Goal: Submit feedback/report problem: Submit feedback/report problem

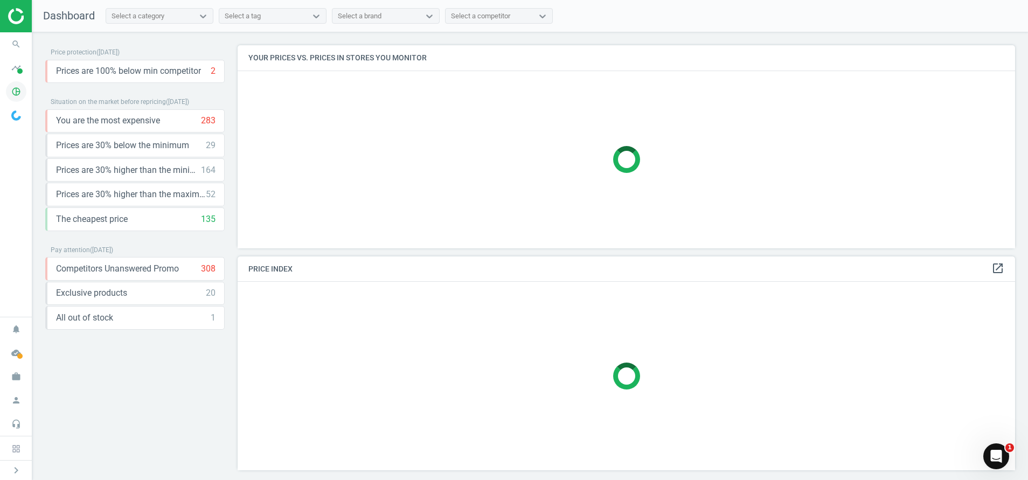
click at [17, 88] on icon "pie_chart_outlined" at bounding box center [16, 91] width 20 height 20
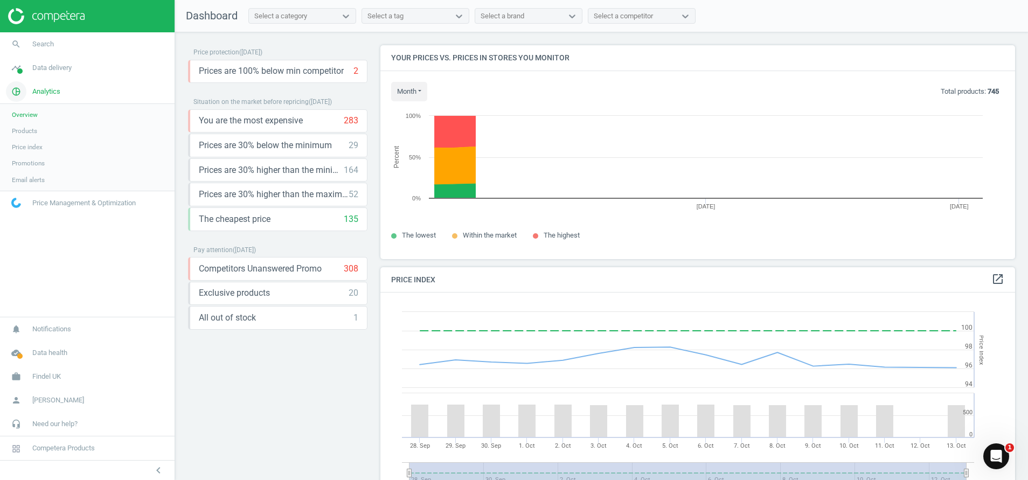
scroll to position [273, 647]
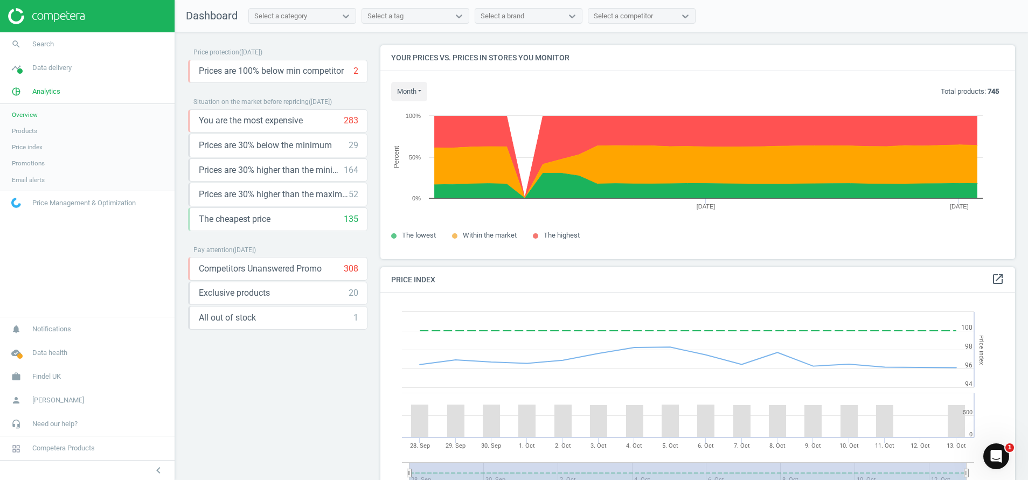
click at [25, 133] on span "Products" at bounding box center [24, 131] width 25 height 9
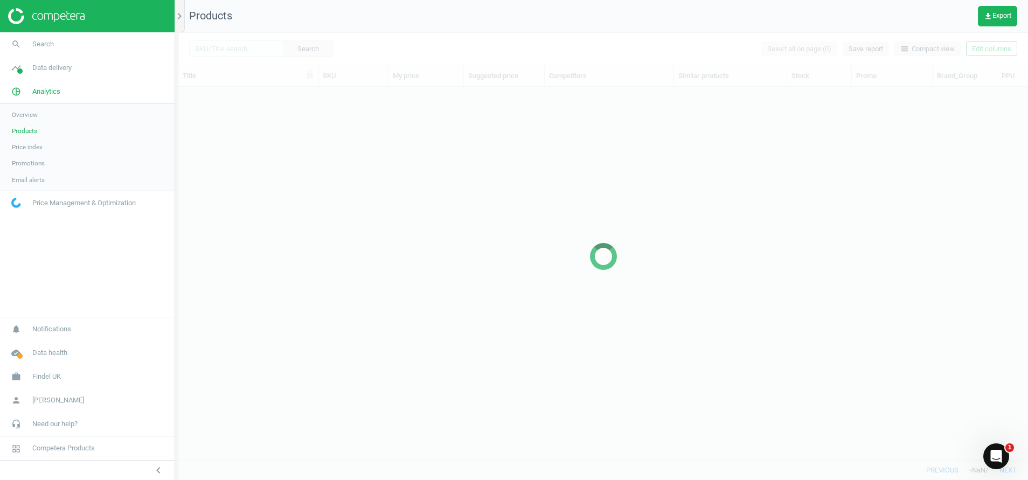
scroll to position [348, 837]
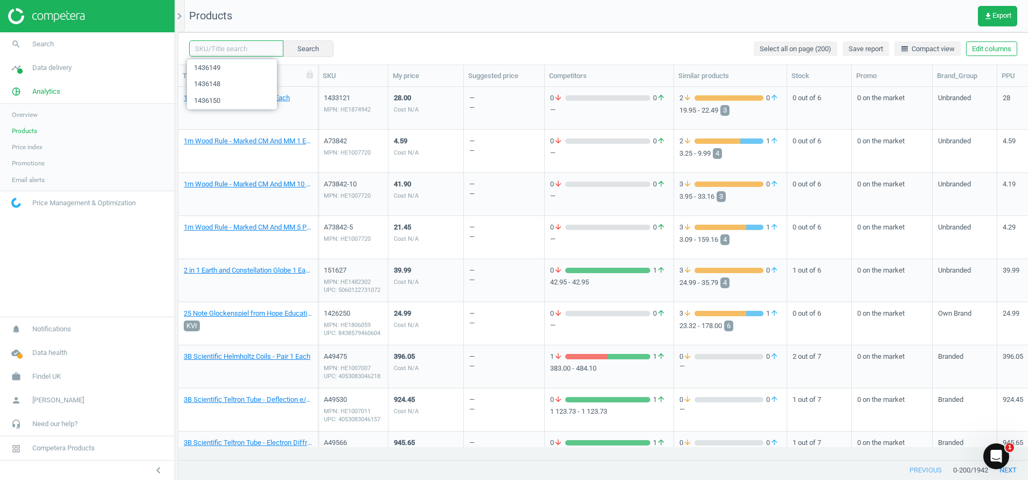
click at [221, 50] on input "text" at bounding box center [236, 48] width 94 height 16
paste input "138433"
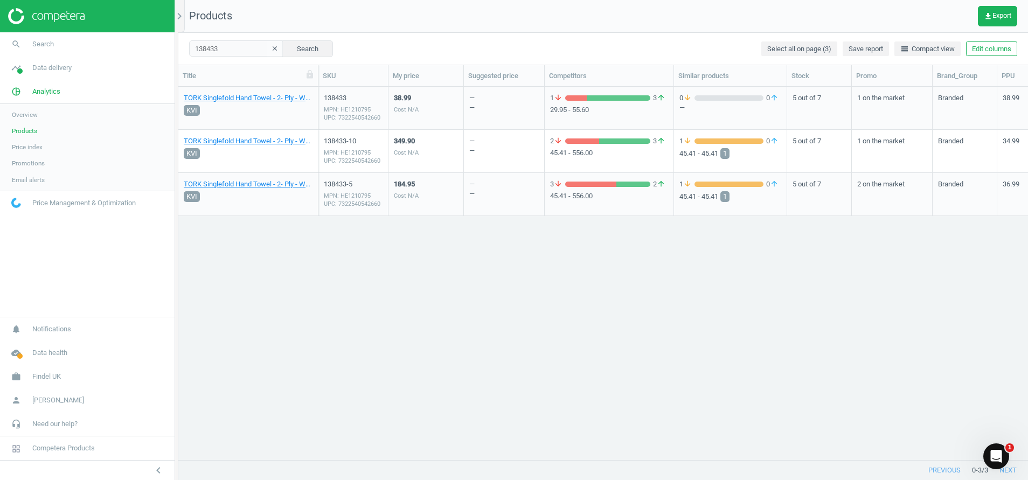
click at [340, 112] on div "MPN: HE1210795 UPC: 7322540542660" at bounding box center [353, 114] width 59 height 16
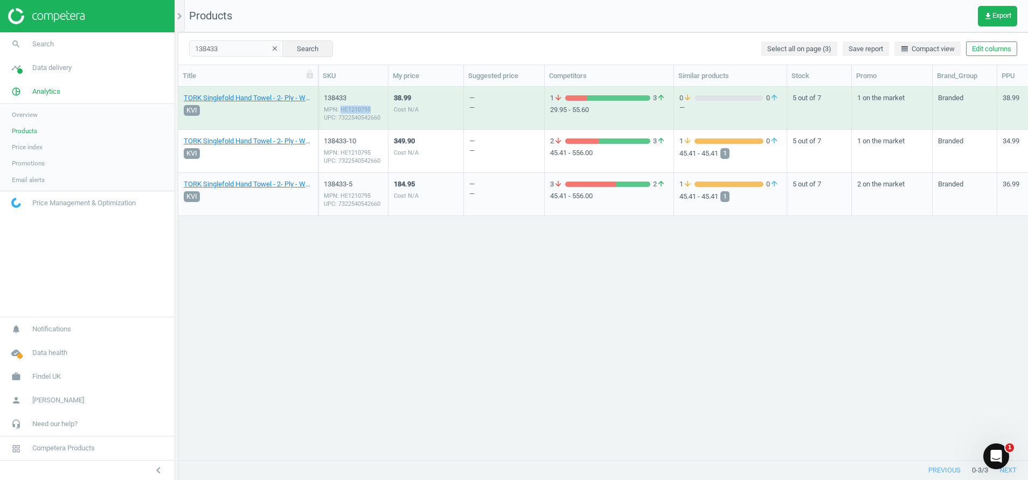
click at [340, 112] on div "MPN: HE1210795 UPC: 7322540542660" at bounding box center [353, 114] width 59 height 16
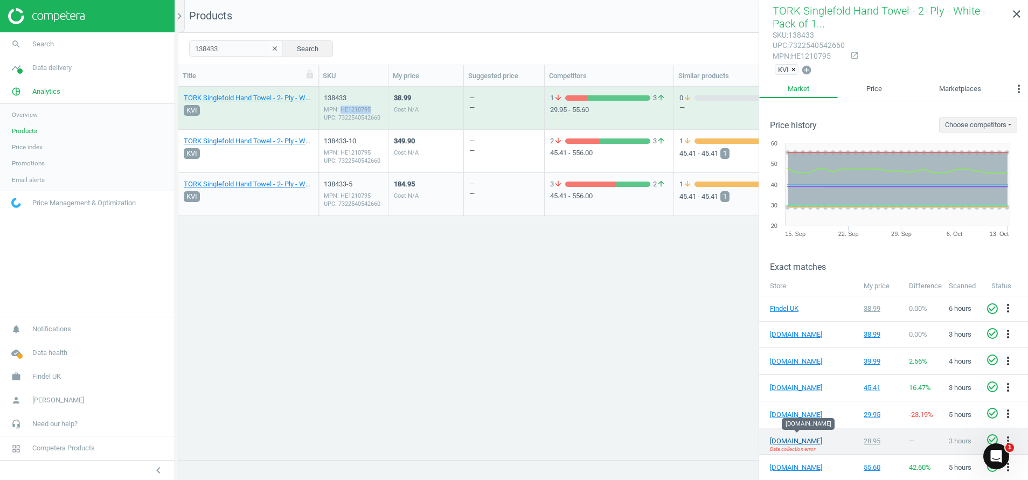
click at [791, 440] on link "[DOMAIN_NAME]" at bounding box center [797, 441] width 54 height 10
click at [804, 445] on span "Data collection error" at bounding box center [792, 449] width 45 height 8
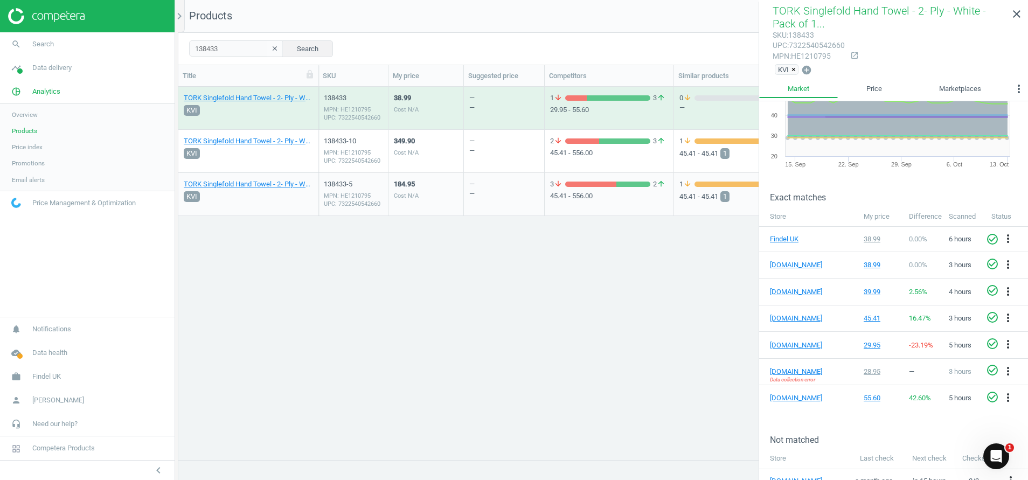
scroll to position [83, 0]
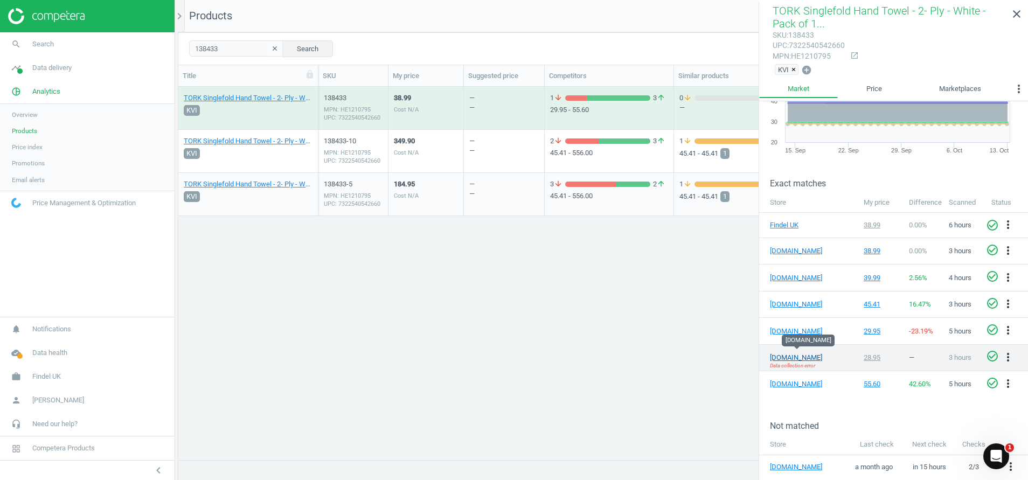
click at [783, 356] on link "[DOMAIN_NAME]" at bounding box center [797, 358] width 54 height 10
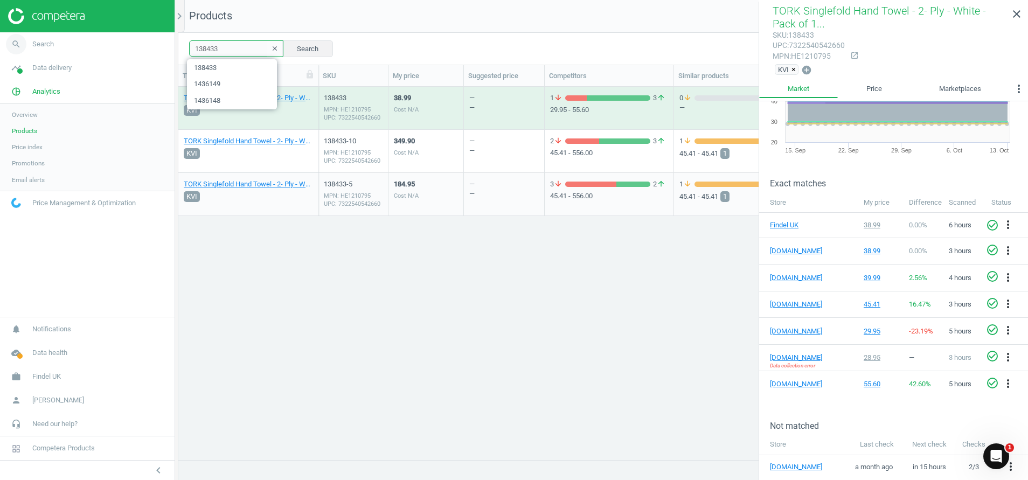
drag, startPoint x: 224, startPoint y: 48, endPoint x: 42, endPoint y: 51, distance: 182.1
click at [42, 51] on section "search Search timeline Data delivery Overview Matches dashboard Matches Rematch…" at bounding box center [514, 240] width 1028 height 480
paste input "END477067"
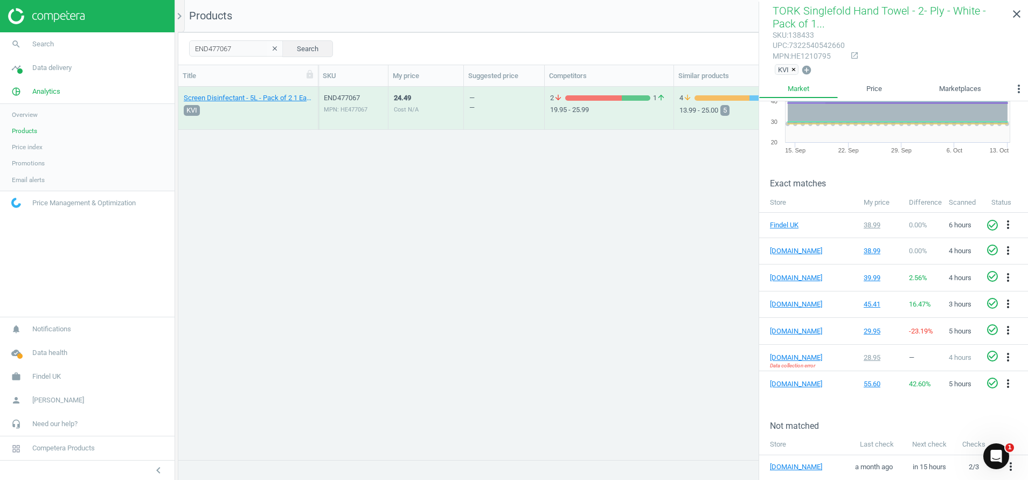
click at [350, 108] on div "MPN: HE477067" at bounding box center [353, 110] width 59 height 8
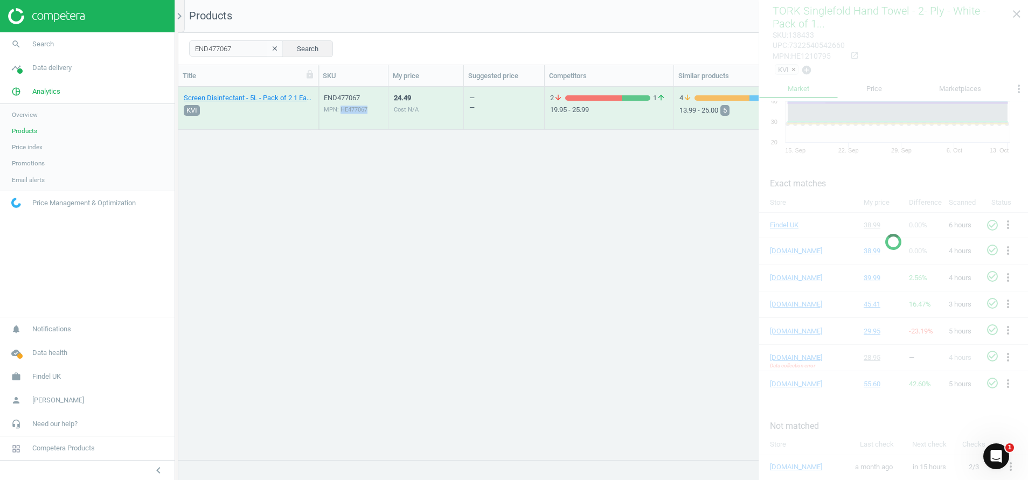
click at [350, 108] on div "MPN: HE477067" at bounding box center [353, 110] width 59 height 8
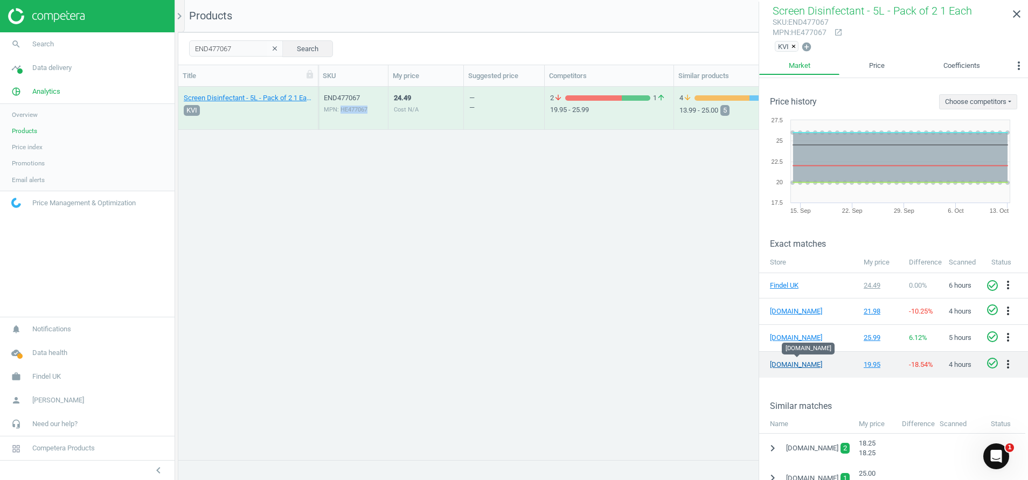
click at [785, 364] on link "[DOMAIN_NAME]" at bounding box center [797, 365] width 54 height 10
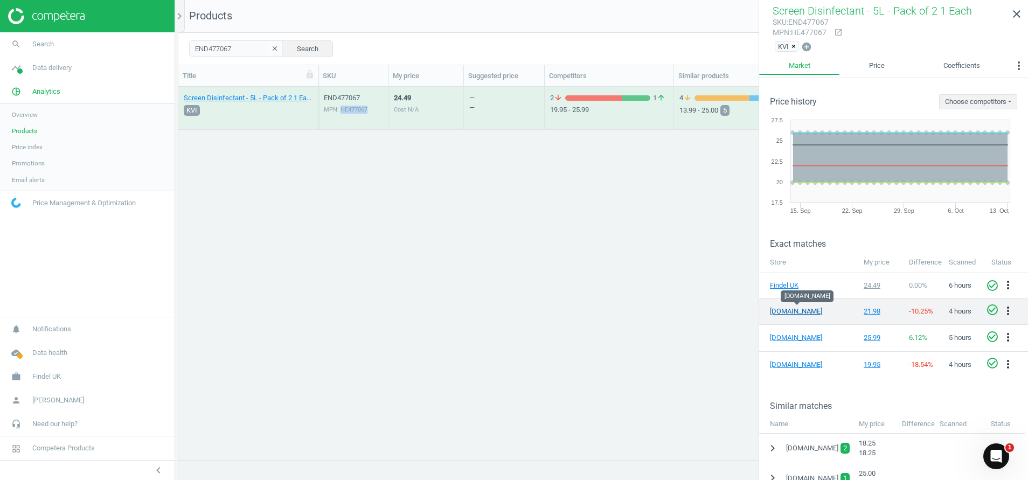
click at [779, 310] on link "[DOMAIN_NAME]" at bounding box center [797, 312] width 54 height 10
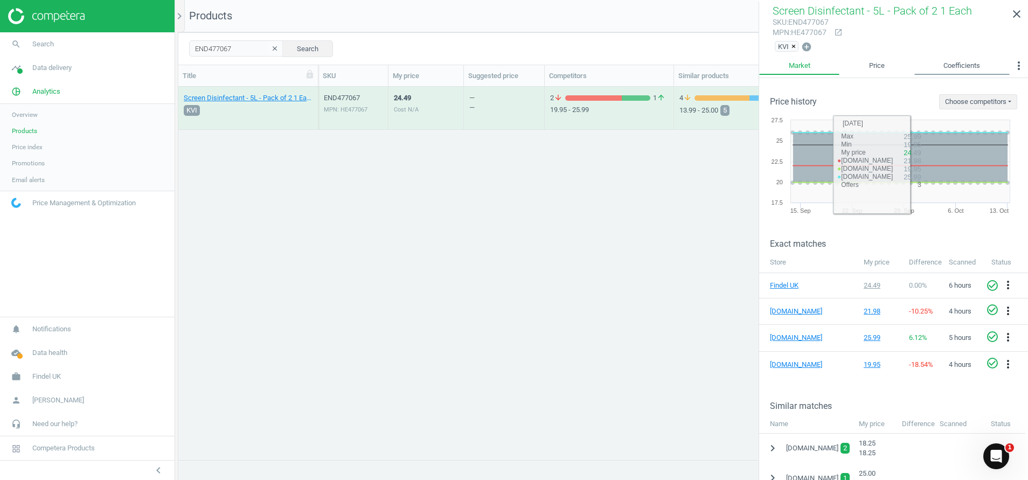
click at [970, 66] on link "Coefficients" at bounding box center [961, 66] width 95 height 18
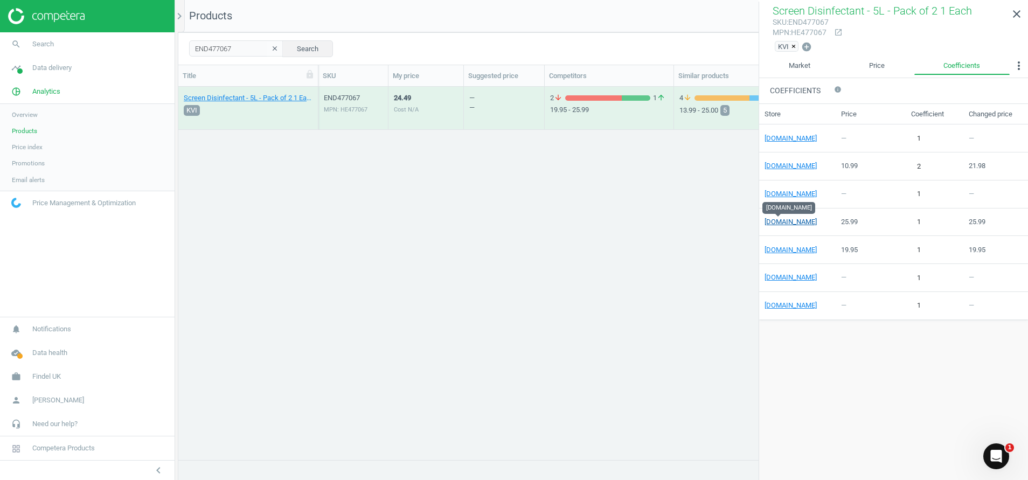
click at [773, 224] on link "[DOMAIN_NAME]" at bounding box center [790, 222] width 52 height 8
drag, startPoint x: 245, startPoint y: 52, endPoint x: 93, endPoint y: 67, distance: 152.6
click at [93, 67] on section "search Search timeline Data delivery Overview Matches dashboard Matches Rematch…" at bounding box center [514, 240] width 1028 height 480
paste input "85816"
type input "END485816"
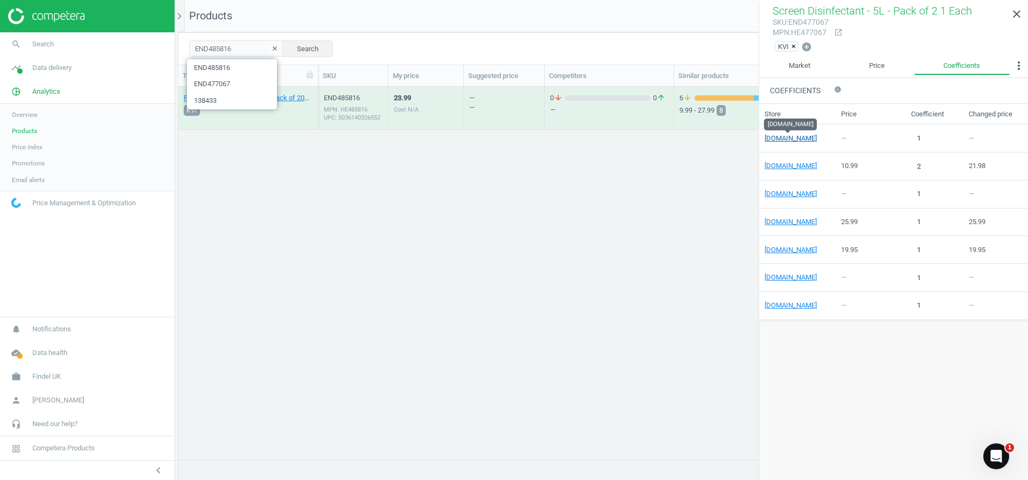
click at [779, 139] on link "[DOMAIN_NAME]" at bounding box center [790, 138] width 52 height 8
click at [798, 66] on link "Market" at bounding box center [799, 66] width 80 height 18
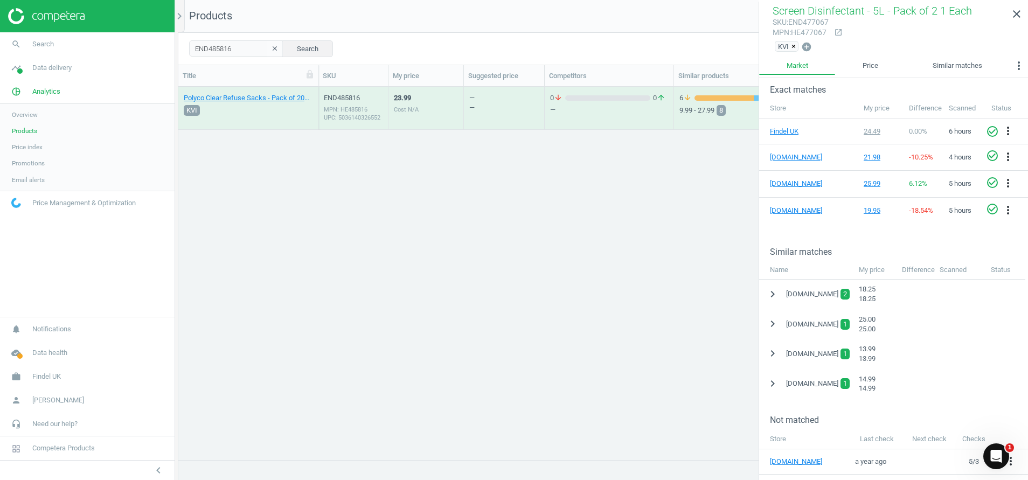
scroll to position [115, 0]
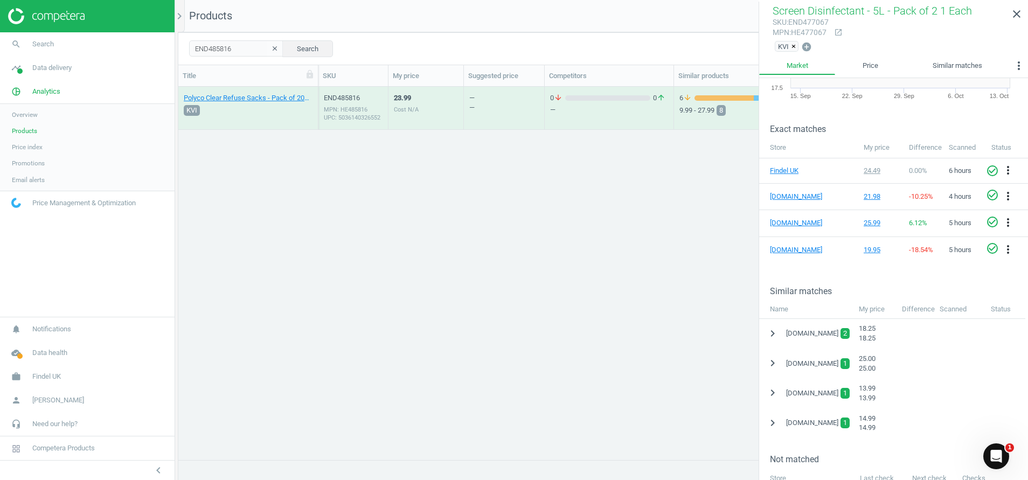
click at [339, 115] on div "MPN: HE485816 UPC: 5036140326552" at bounding box center [353, 114] width 59 height 16
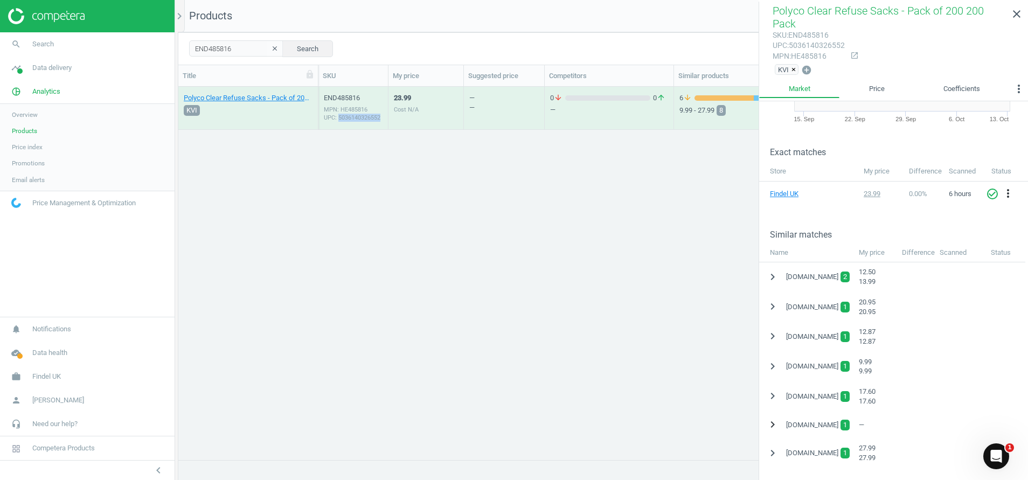
click at [770, 418] on icon "chevron_right" at bounding box center [772, 424] width 13 height 13
click at [795, 443] on div "Medium-Duty Clear Refuse Sacks 200pk — — 3 hours check_circle_outline more_vert" at bounding box center [893, 451] width 269 height 27
click at [796, 448] on link "Medium-Duty Clear Refuse Sacks 200pk" at bounding box center [831, 452] width 123 height 8
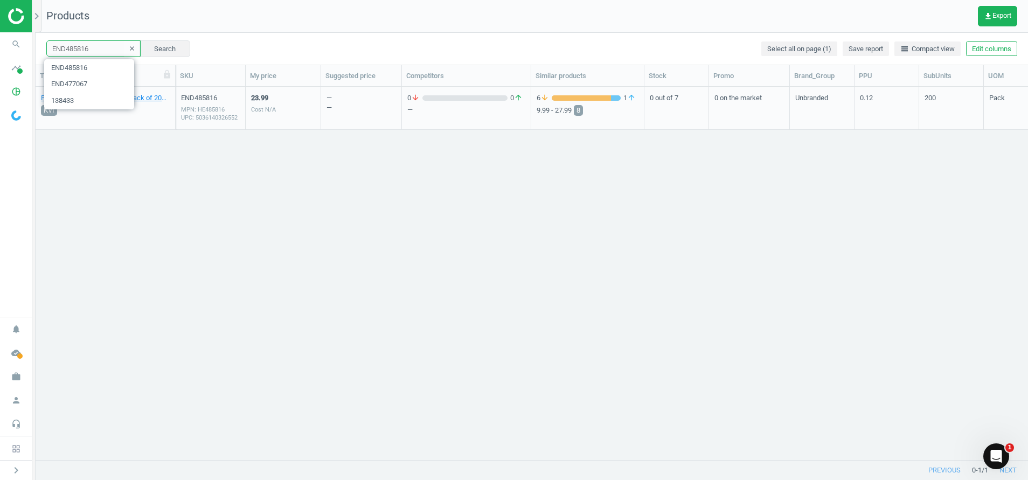
drag, startPoint x: 97, startPoint y: 52, endPoint x: -3, endPoint y: 20, distance: 105.3
click at [0, 20] on html "Group 2 Created with Sketch. ic/cloud_download/grey600 Created with Sketch. gra…" at bounding box center [514, 240] width 1028 height 480
paste input "F277205"
type input "ENF277205"
click at [206, 112] on div "MPN: HE277205" at bounding box center [210, 110] width 59 height 8
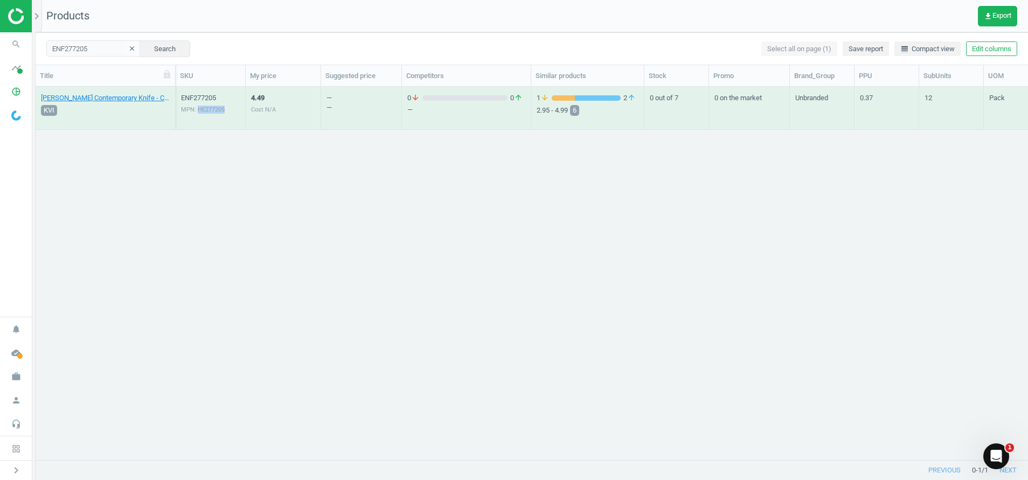
click at [206, 112] on div "MPN: HE277205" at bounding box center [210, 110] width 59 height 8
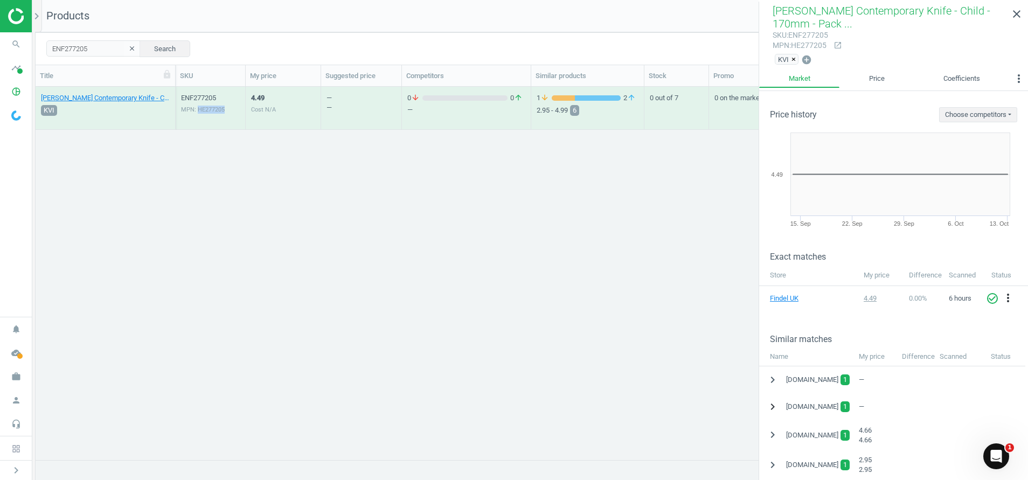
click at [773, 402] on icon "chevron_right" at bounding box center [772, 406] width 13 height 13
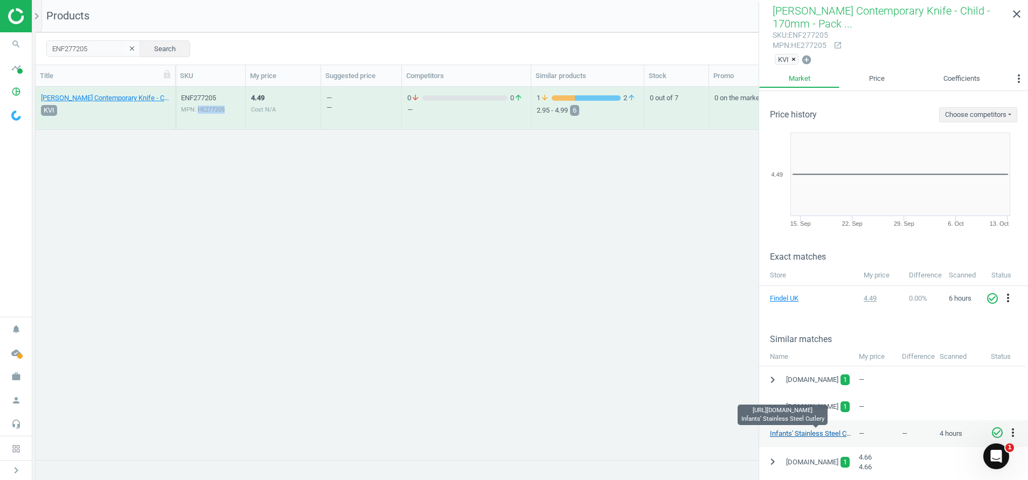
click at [804, 435] on link "Infants' Stainless Steel Cutlery" at bounding box center [816, 433] width 93 height 8
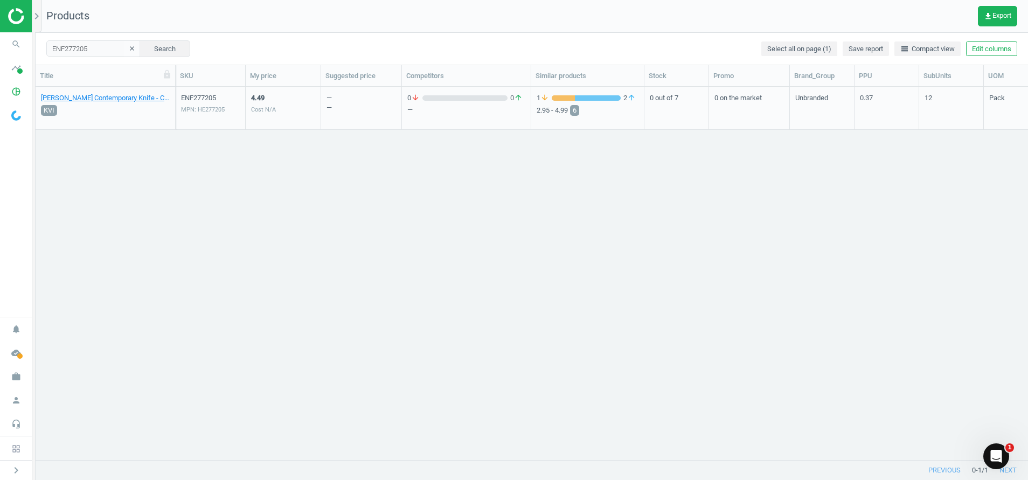
click at [204, 106] on div "MPN: HE277205" at bounding box center [210, 110] width 59 height 8
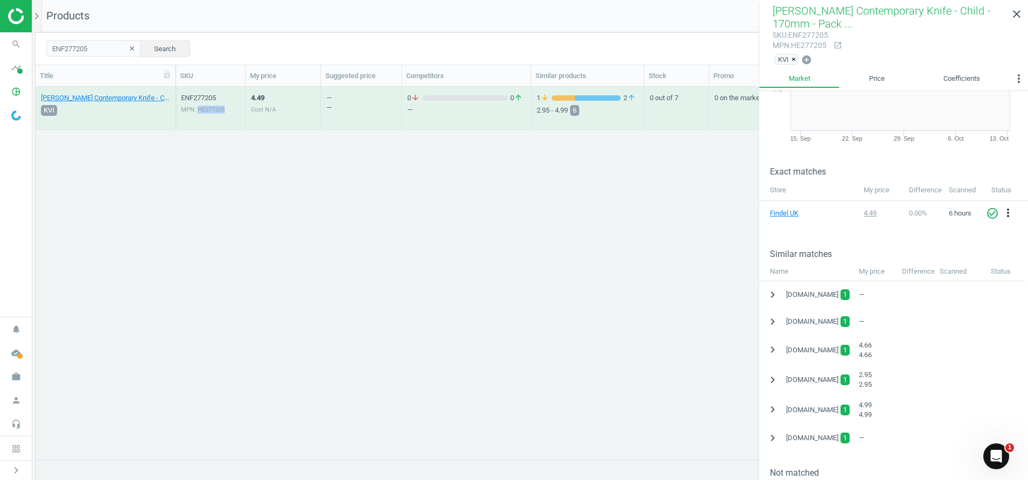
scroll to position [89, 0]
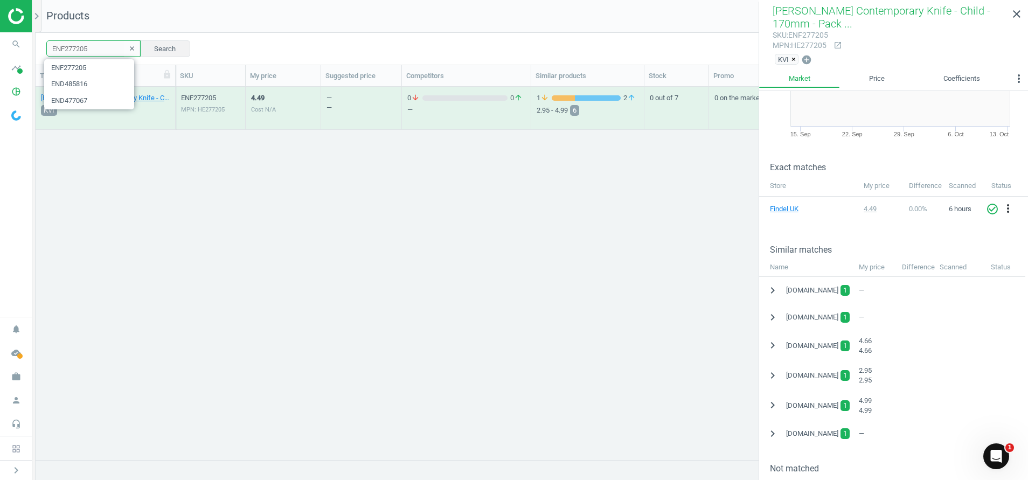
drag, startPoint x: 95, startPoint y: 47, endPoint x: -3, endPoint y: 54, distance: 98.3
click at [0, 54] on html "Group 2 Created with Sketch. ic/cloud_download/grey600 Created with Sketch. gra…" at bounding box center [514, 240] width 1028 height 480
paste input "46635"
type input "ENF466355"
click at [191, 112] on div "MPN: HE880472" at bounding box center [210, 110] width 59 height 8
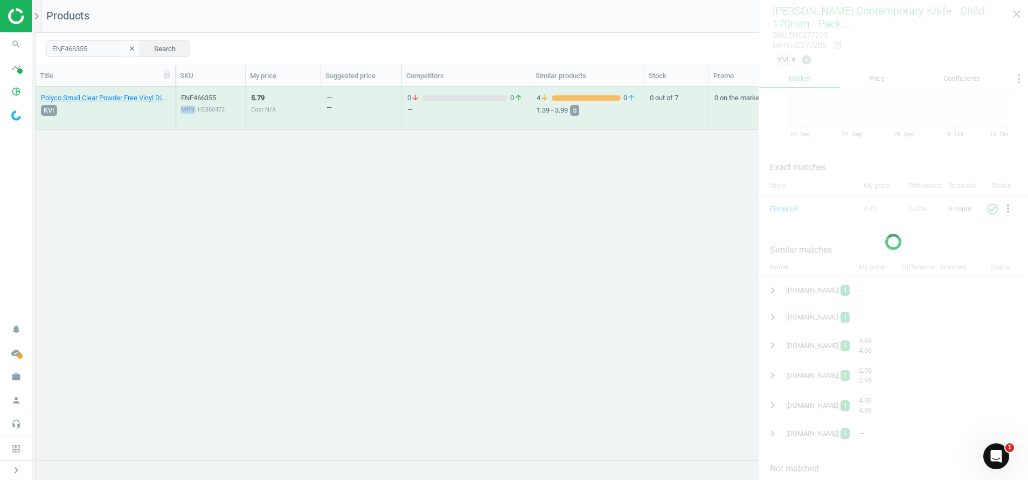
click at [191, 112] on div "MPN: HE880472" at bounding box center [210, 110] width 59 height 8
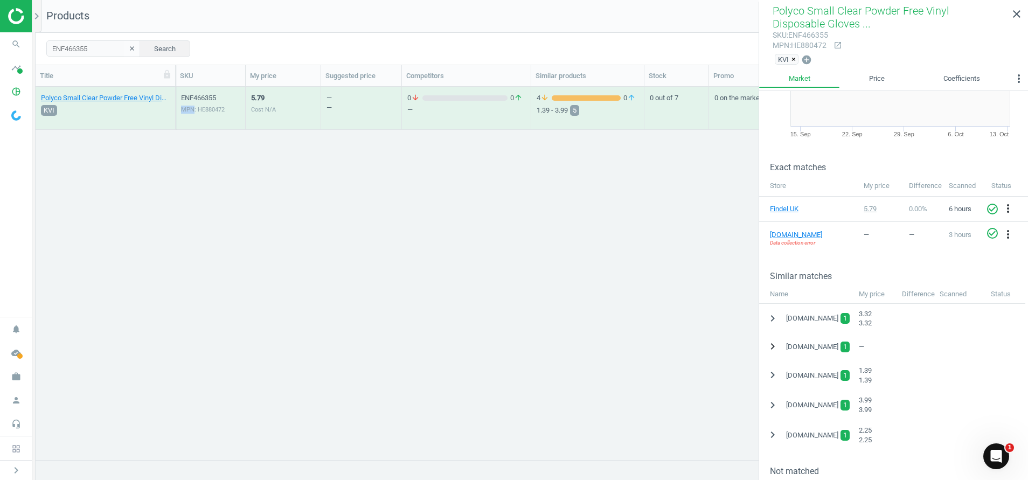
click at [772, 343] on icon "chevron_right" at bounding box center [772, 346] width 13 height 13
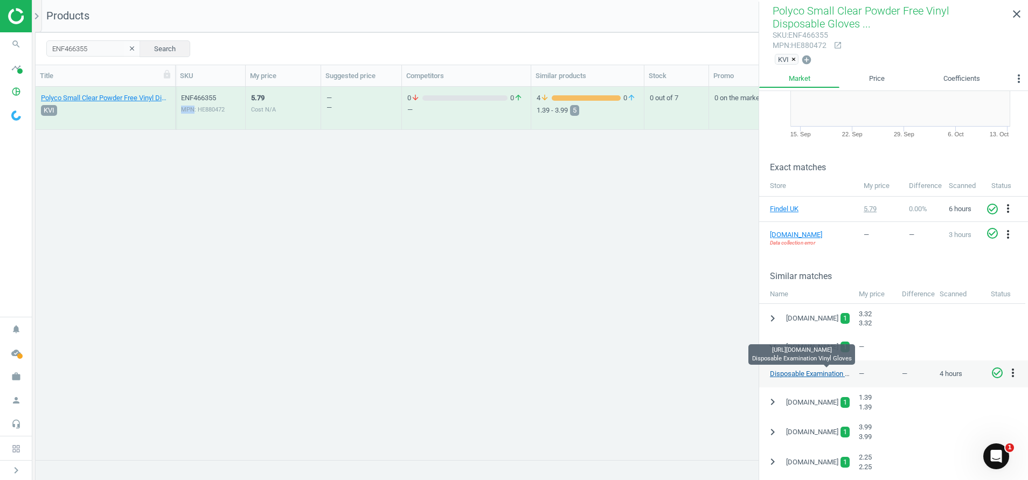
click at [791, 372] on link "Disposable Examination Vinyl Gloves" at bounding box center [826, 374] width 112 height 8
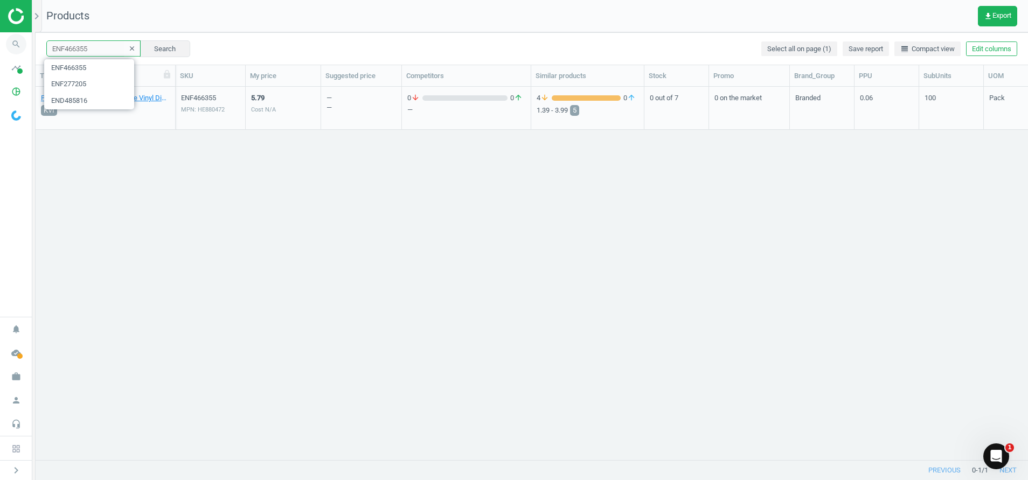
drag, startPoint x: 96, startPoint y: 47, endPoint x: 0, endPoint y: 44, distance: 95.9
click at [0, 44] on html "Group 2 Created with Sketch. ic/cloud_download/grey600 Created with Sketch. gra…" at bounding box center [514, 240] width 1028 height 480
paste input "72543"
type input "ENF472543"
click at [203, 108] on div "MPN: HE472543" at bounding box center [210, 110] width 59 height 8
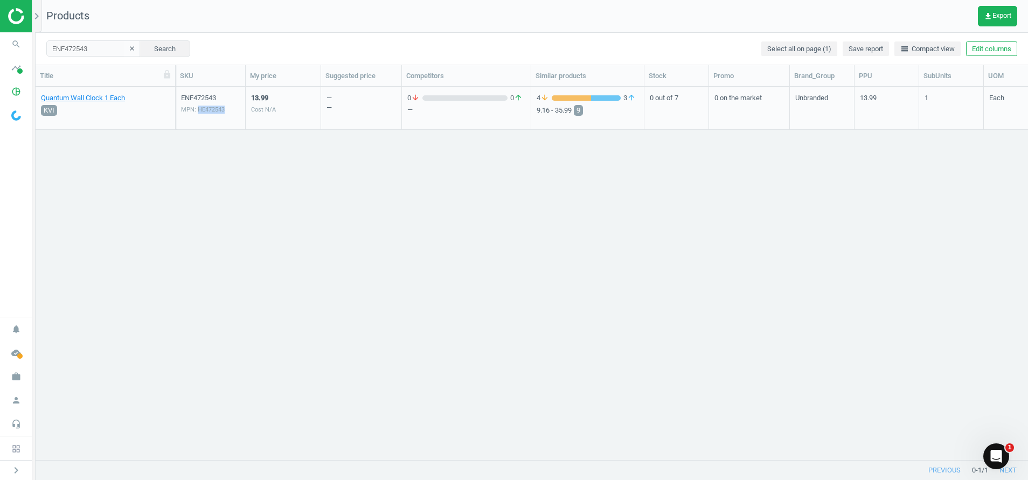
click at [203, 108] on div "MPN: HE472543" at bounding box center [210, 110] width 59 height 8
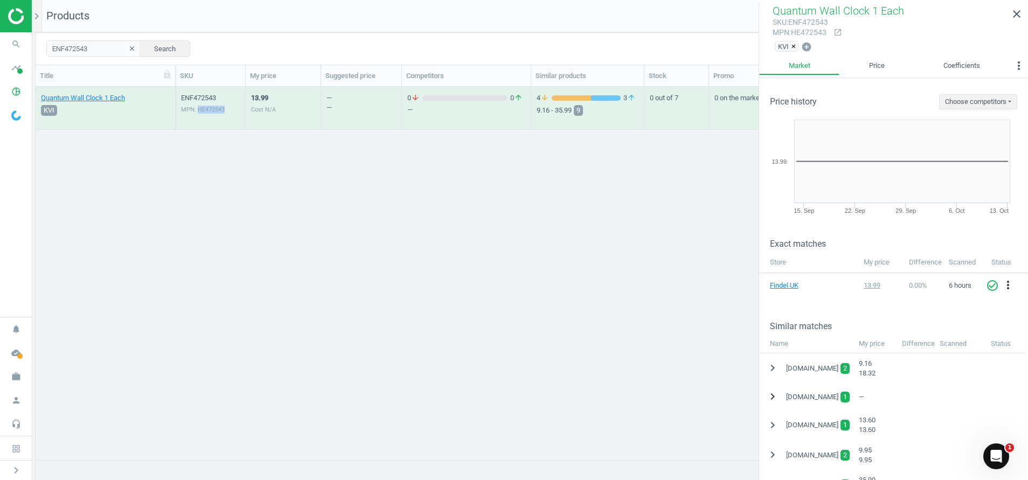
click at [772, 399] on icon "chevron_right" at bounding box center [772, 396] width 13 height 13
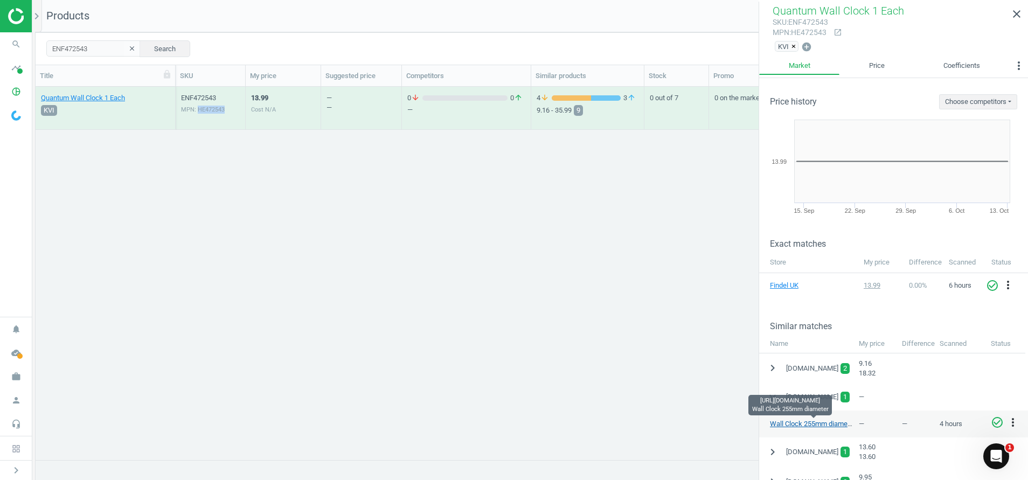
click at [802, 420] on link "Wall Clock 255mm diameter" at bounding box center [813, 424] width 86 height 8
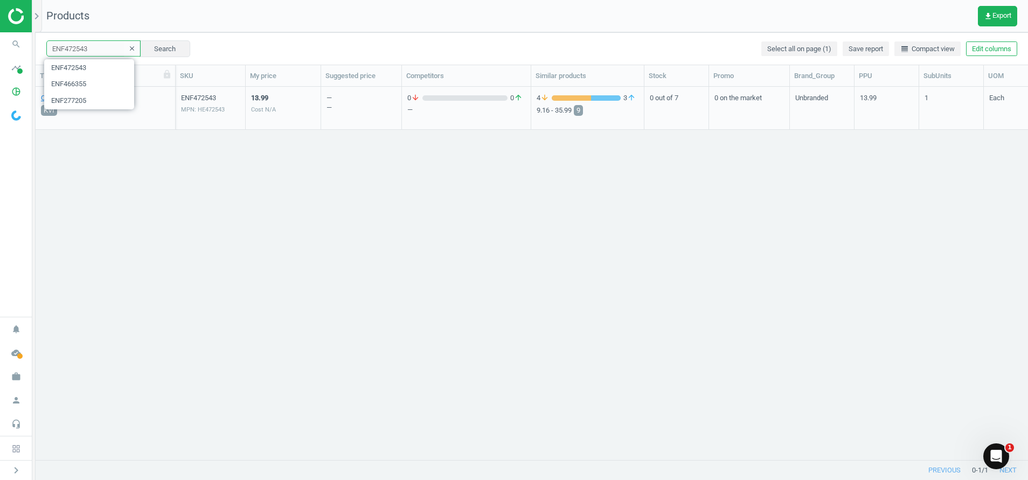
drag, startPoint x: 92, startPoint y: 47, endPoint x: 39, endPoint y: 47, distance: 53.3
click at [39, 47] on div "ENF472543 clear Search Select all on page (1) Save report line_weight Compact v…" at bounding box center [532, 48] width 992 height 32
click at [993, 455] on icon "Open Intercom Messenger" at bounding box center [995, 455] width 18 height 18
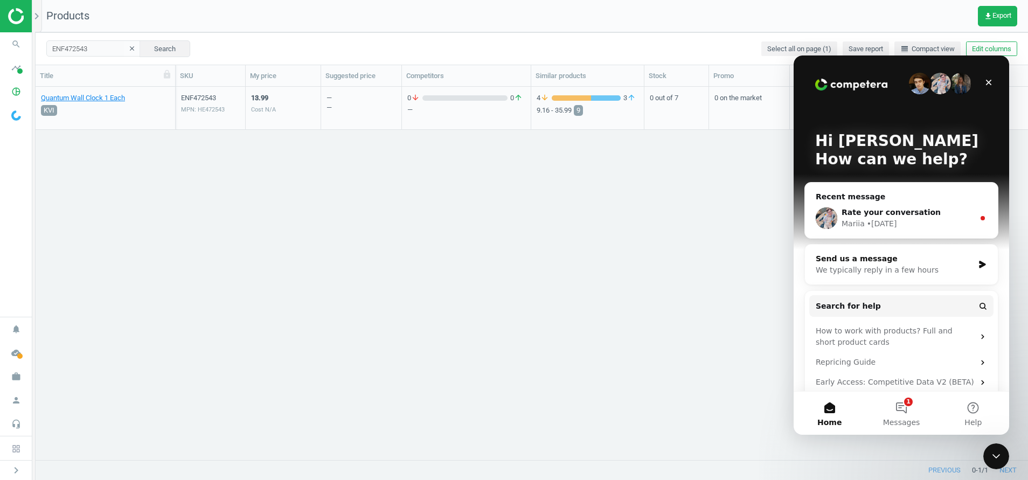
click at [864, 268] on div "We typically reply in a few hours" at bounding box center [895, 269] width 158 height 11
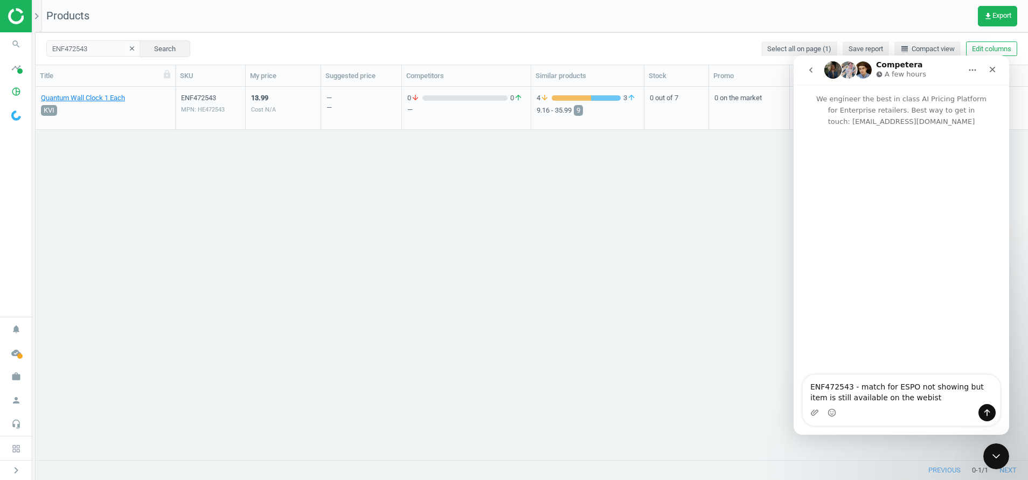
type textarea "ENF472543 - match for ESPO not showing but item is still available on the webis…"
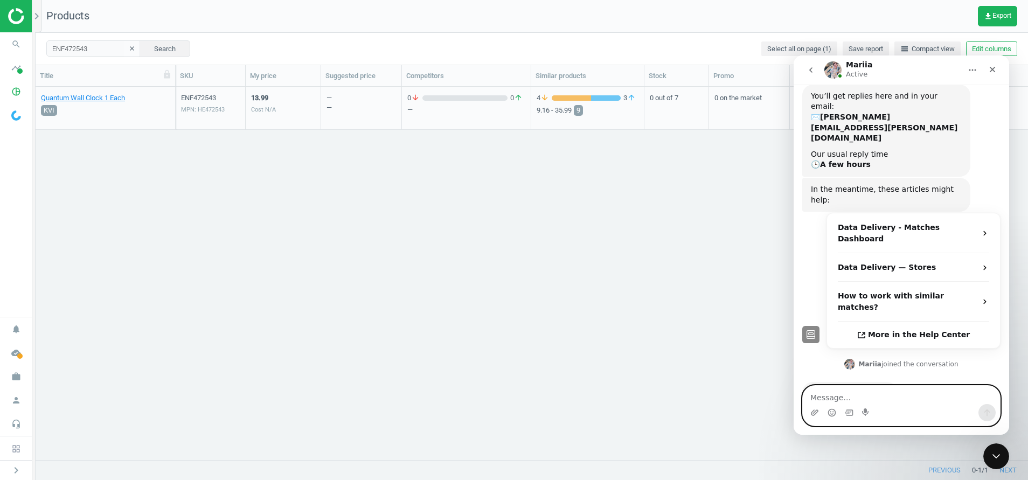
scroll to position [111, 0]
